Goal: Find specific page/section: Find specific page/section

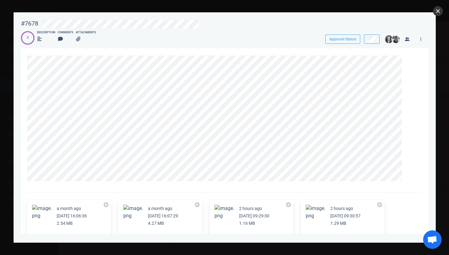
scroll to position [0, 166]
click at [439, 11] on button "close" at bounding box center [438, 11] width 10 height 10
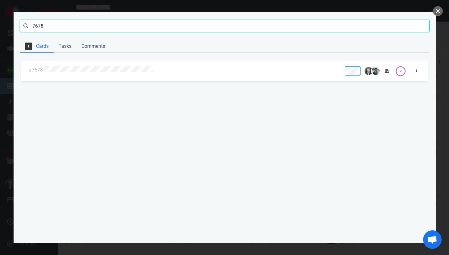
click at [331, 24] on input "7678" at bounding box center [225, 26] width 410 height 12
click button "Search" at bounding box center [0, 0] width 0 height 0
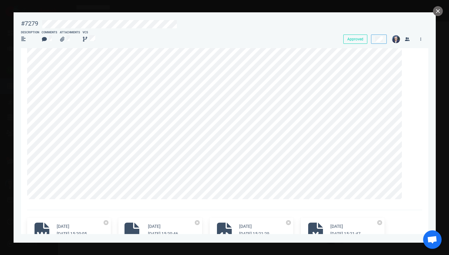
scroll to position [57, 0]
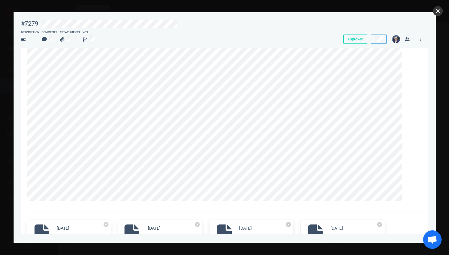
click at [437, 10] on button "close" at bounding box center [438, 11] width 10 height 10
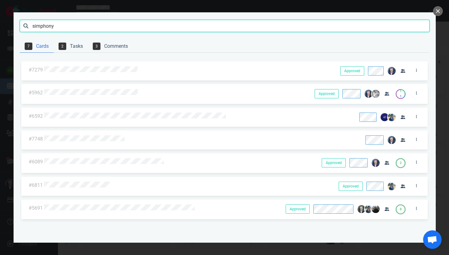
click at [409, 23] on input "simphony" at bounding box center [225, 26] width 410 height 12
type input "7748"
click button "Search" at bounding box center [0, 0] width 0 height 0
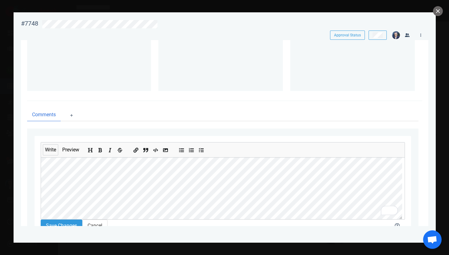
scroll to position [161, 0]
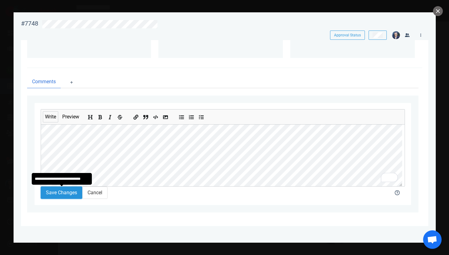
click at [58, 191] on button "Save Changes" at bounding box center [62, 192] width 42 height 12
